Goal: Task Accomplishment & Management: Use online tool/utility

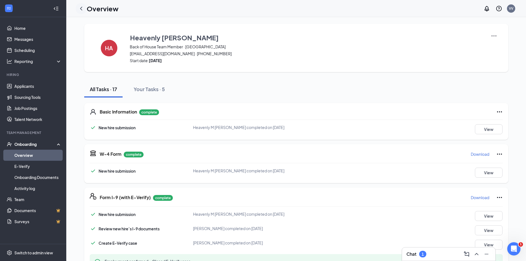
click at [81, 7] on icon "ChevronLeft" at bounding box center [81, 8] width 7 height 7
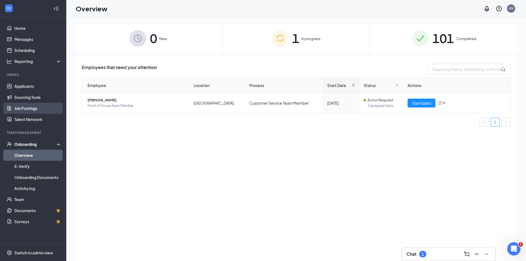
click at [39, 113] on link "Job Postings" at bounding box center [37, 108] width 47 height 11
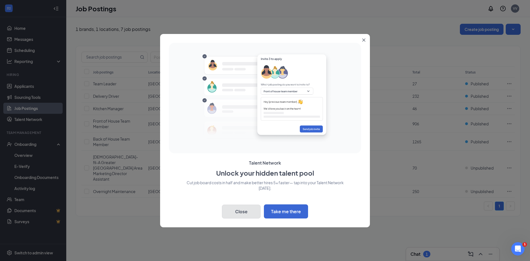
click at [250, 217] on button "Close" at bounding box center [241, 212] width 39 height 14
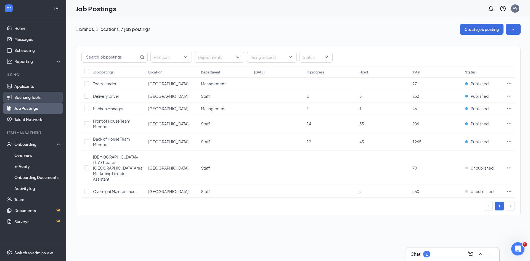
click at [49, 94] on link "Sourcing Tools" at bounding box center [37, 97] width 47 height 11
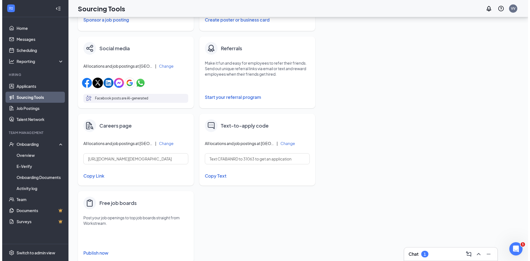
scroll to position [170, 0]
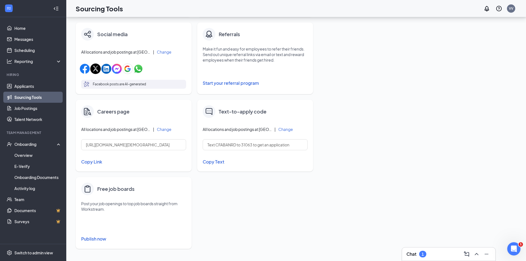
click at [94, 240] on button "Publish now" at bounding box center [133, 238] width 105 height 9
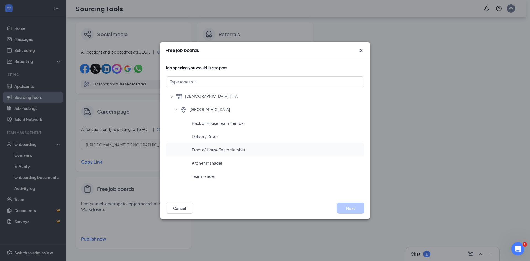
click at [263, 147] on div "Front of House Team Member" at bounding box center [276, 150] width 168 height 6
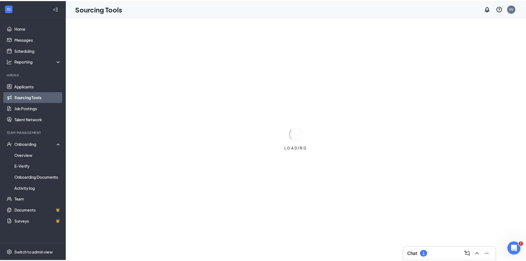
scroll to position [0, 0]
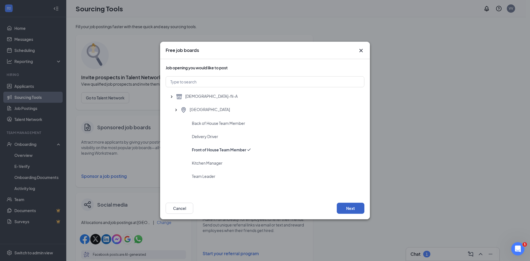
click at [346, 209] on button "Next" at bounding box center [351, 208] width 28 height 11
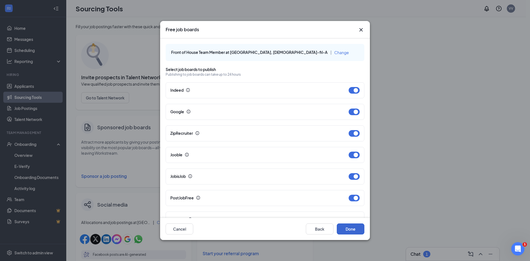
click at [343, 231] on button "Done" at bounding box center [351, 228] width 28 height 11
